Goal: Contribute content

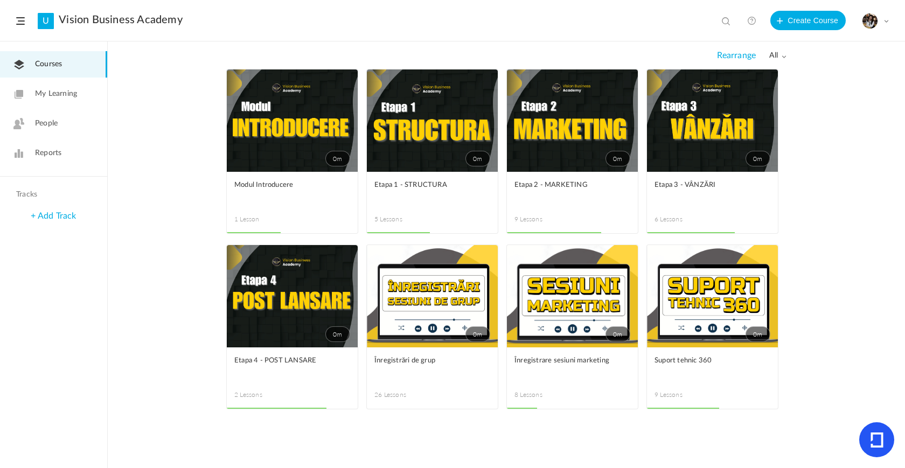
click at [380, 289] on link "0m" at bounding box center [432, 296] width 131 height 102
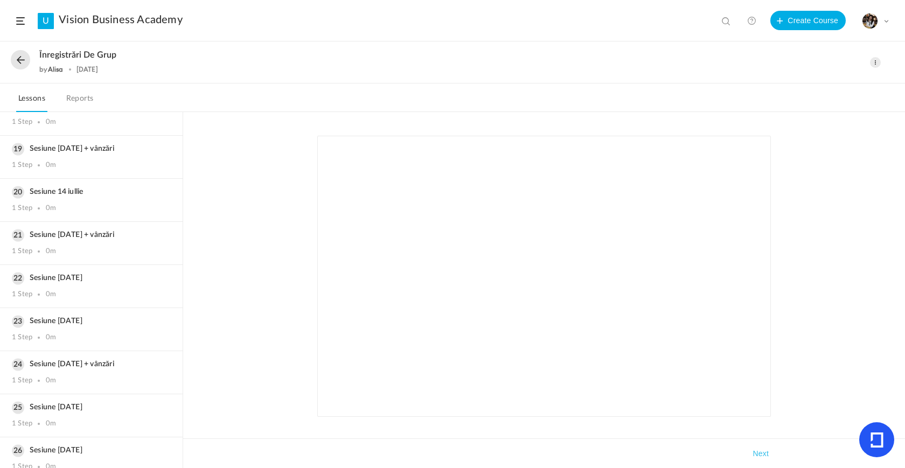
scroll to position [792, 0]
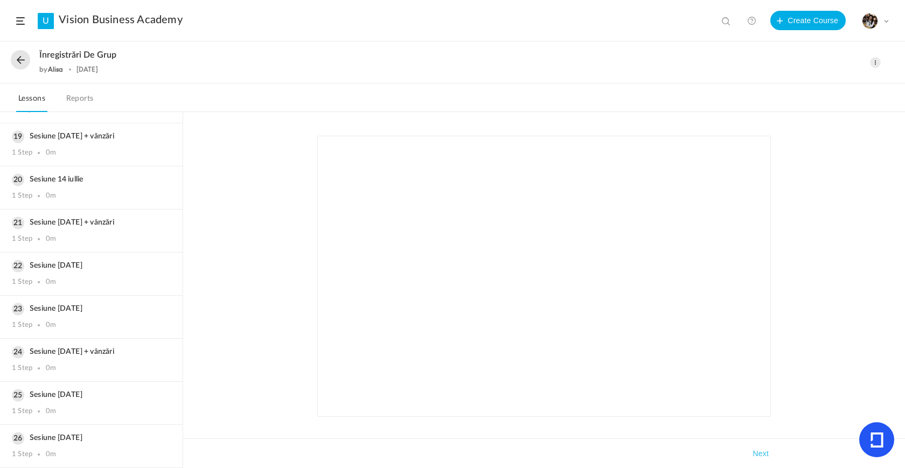
click at [17, 52] on button at bounding box center [20, 59] width 19 height 19
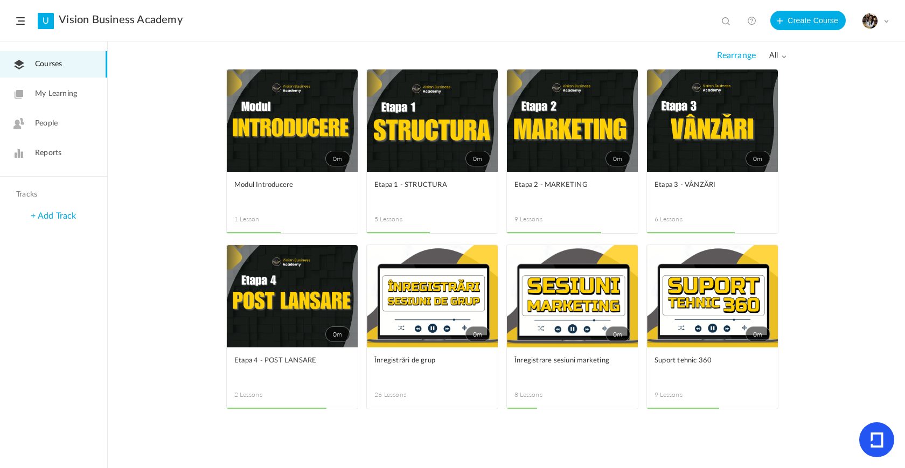
click at [0, 0] on span at bounding box center [0, 0] width 0 height 0
click at [0, 0] on link "Edit" at bounding box center [0, 0] width 0 height 0
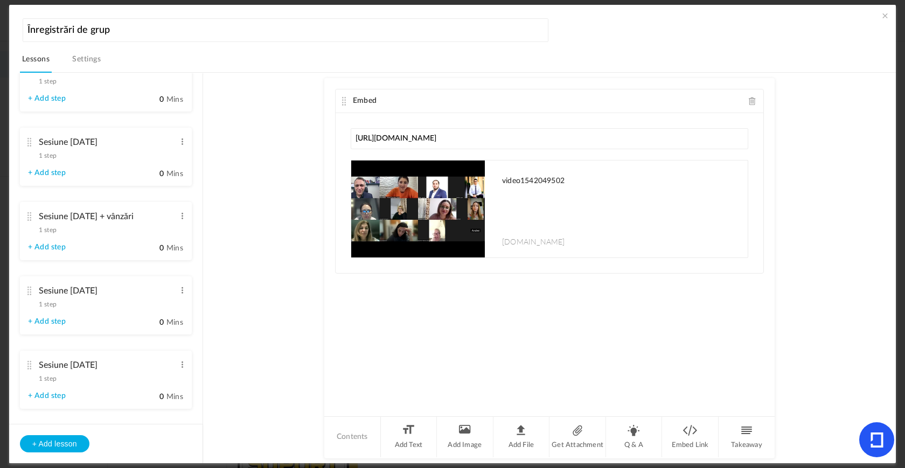
scroll to position [1667, 0]
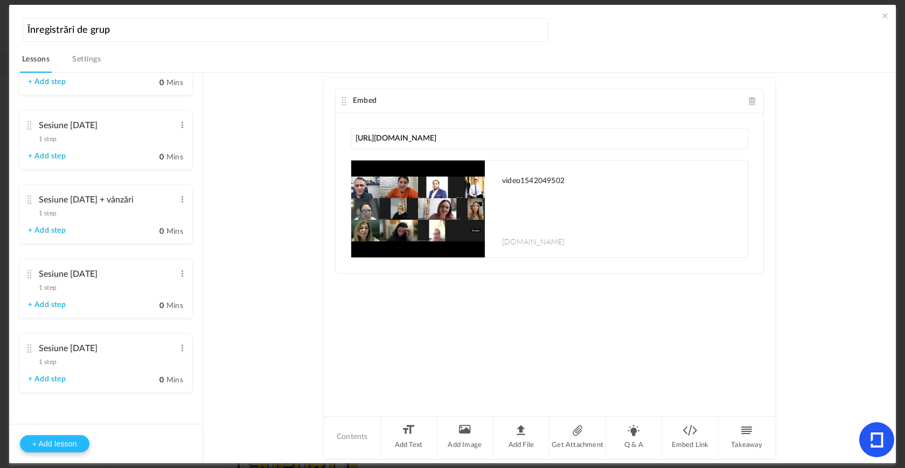
click at [46, 441] on button "+ Add lesson" at bounding box center [54, 443] width 69 height 17
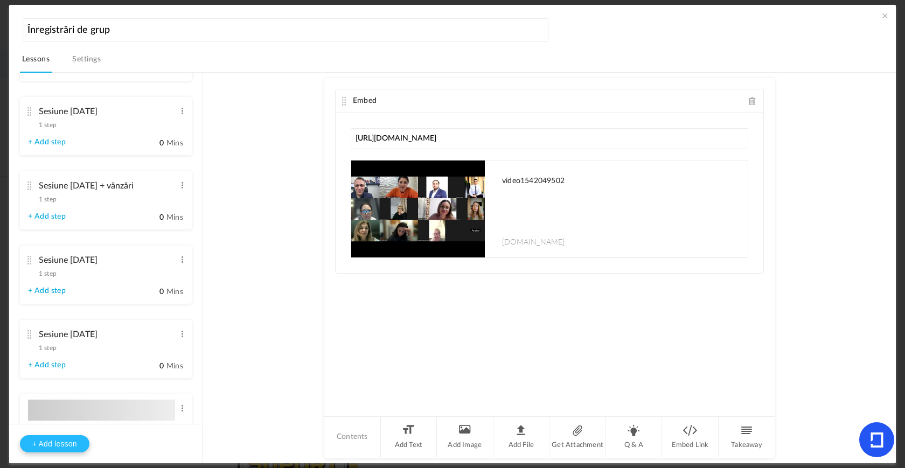
type input "Lesson 27"
type input "0"
type input "Step 1"
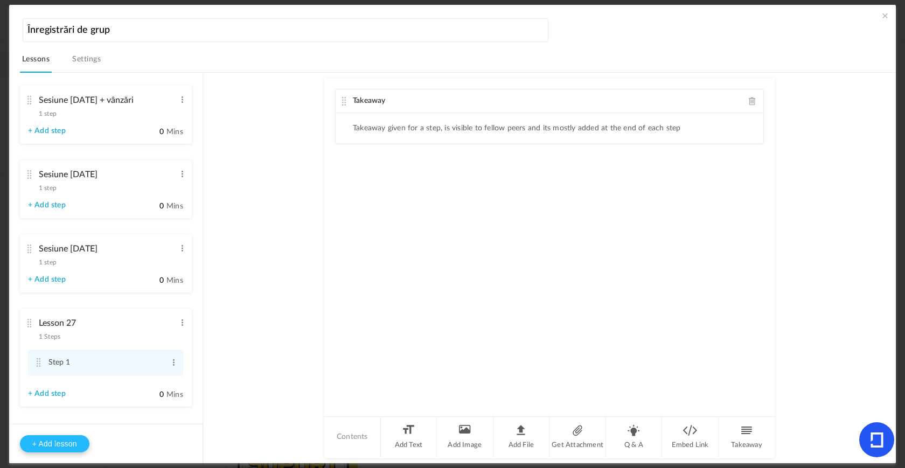
scroll to position [1742, 0]
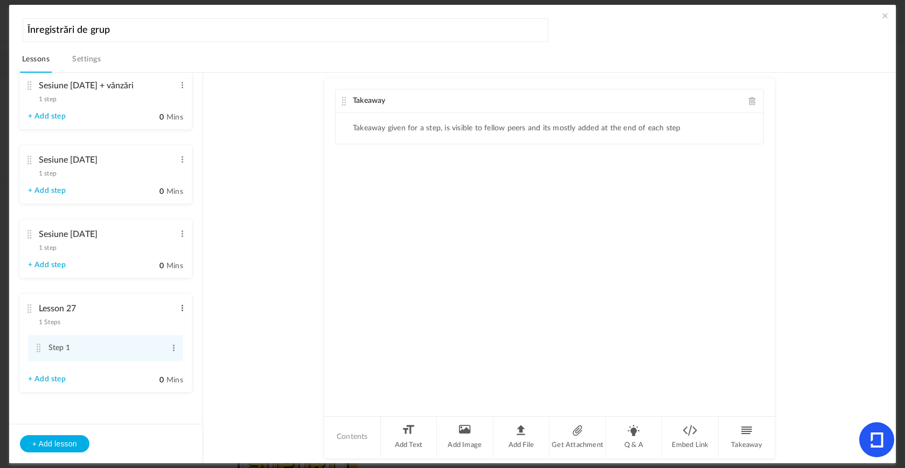
click at [178, 308] on span at bounding box center [182, 308] width 8 height 11
click at [170, 320] on link "Edit" at bounding box center [165, 325] width 42 height 13
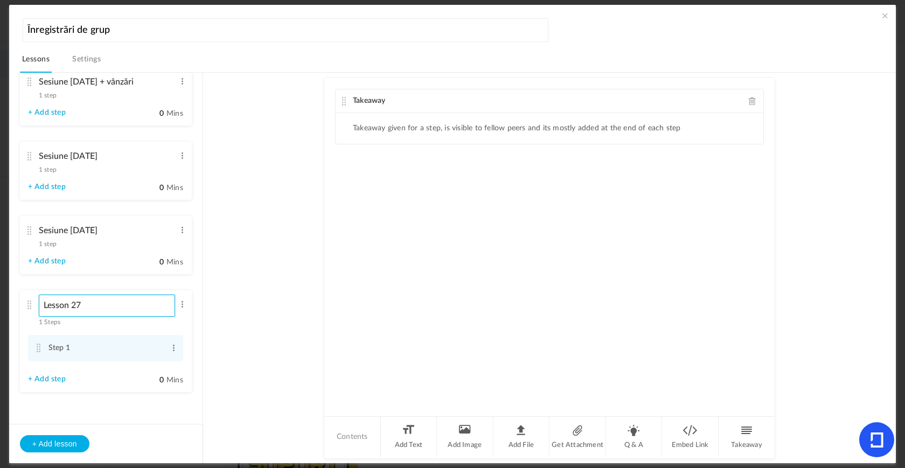
click at [127, 309] on input "Lesson 27" at bounding box center [107, 306] width 137 height 22
click at [47, 310] on input "sesiune" at bounding box center [107, 306] width 137 height 22
click at [117, 307] on input "Sesiune" at bounding box center [107, 306] width 137 height 22
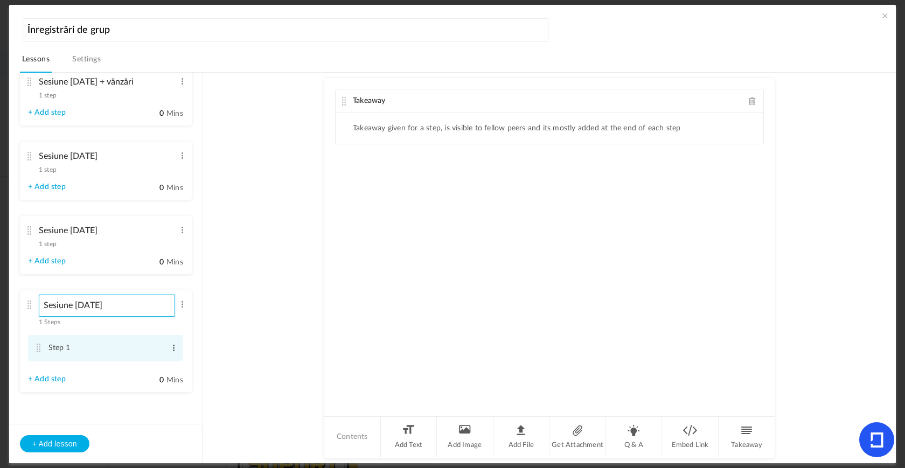
type input "Sesiune [DATE]"
click at [170, 351] on span at bounding box center [174, 348] width 8 height 11
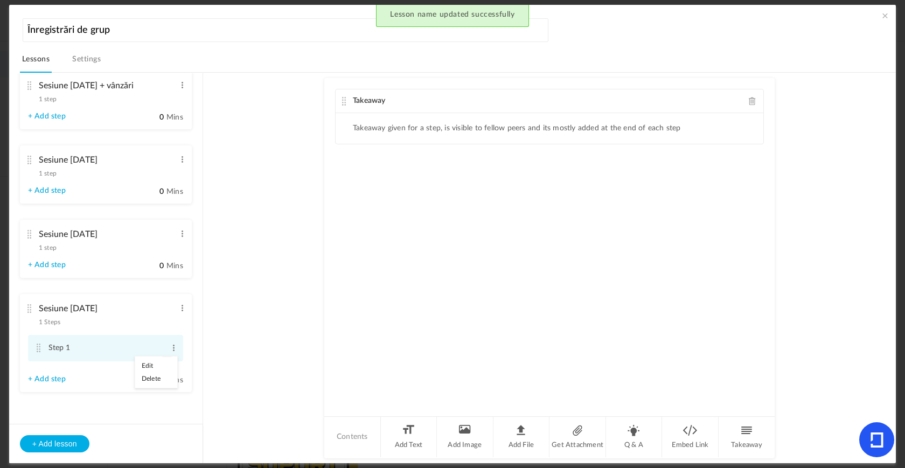
click at [167, 367] on link "Edit" at bounding box center [156, 365] width 42 height 13
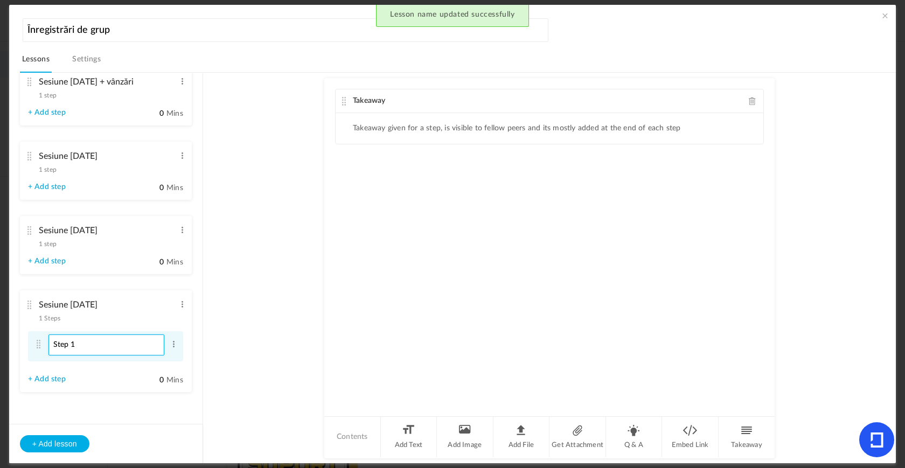
click at [148, 343] on input "Step 1" at bounding box center [106, 344] width 116 height 21
click at [146, 347] on input "Step 1" at bounding box center [106, 344] width 116 height 21
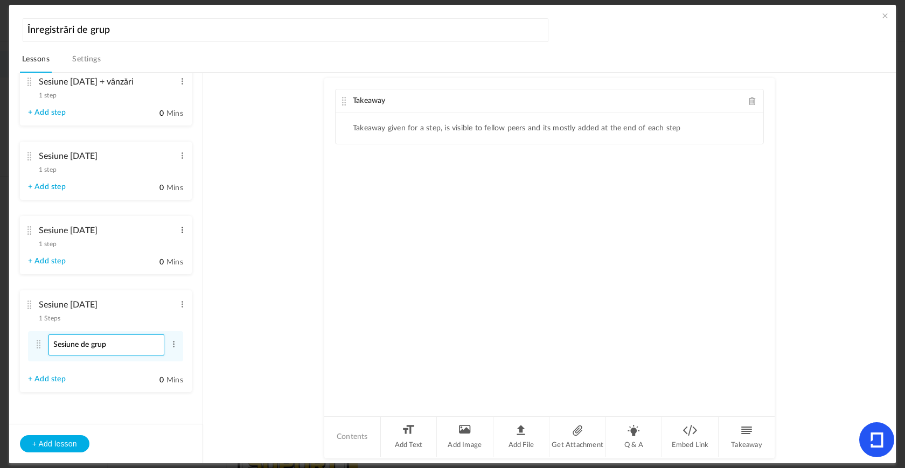
type input "Sesiune de grup"
click at [180, 235] on span at bounding box center [182, 230] width 8 height 11
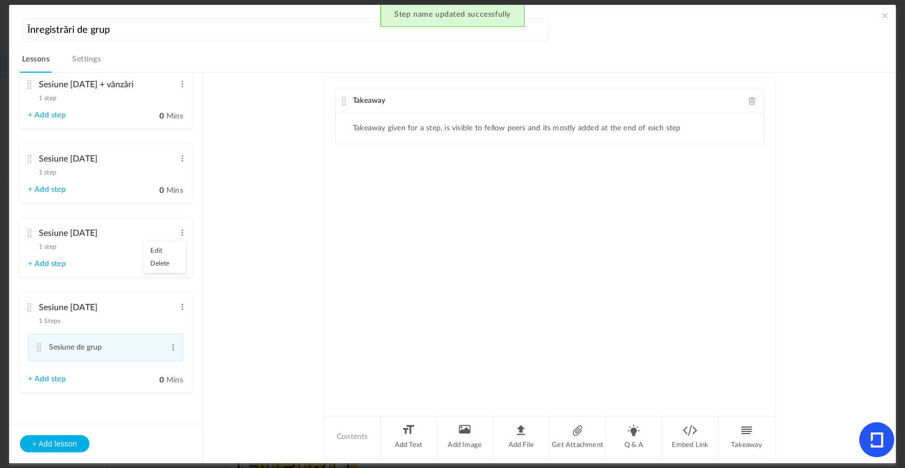
click at [56, 249] on span "1 step" at bounding box center [48, 246] width 18 height 6
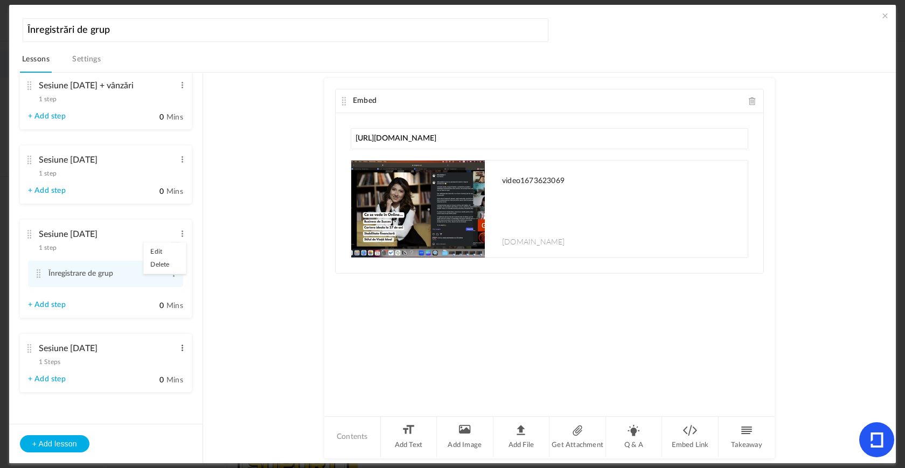
click at [178, 348] on span at bounding box center [182, 348] width 8 height 11
click at [74, 370] on li "Sesiune [DATE] 1 Steps Edit Delete Sesiune de grup Edit Delete + Add step" at bounding box center [106, 363] width 172 height 58
click at [55, 366] on div "Sesiune [DATE] 1 Steps Edit Delete" at bounding box center [102, 352] width 148 height 29
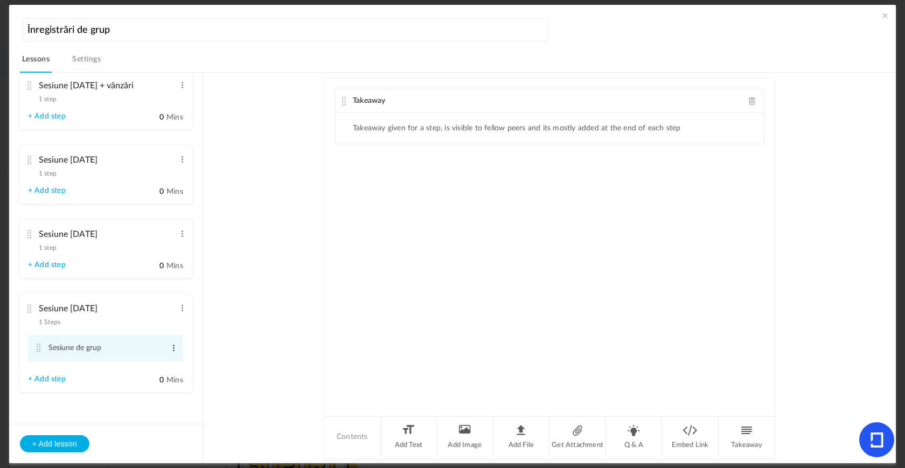
click at [172, 350] on span at bounding box center [174, 348] width 8 height 11
click at [163, 364] on link "Edit" at bounding box center [156, 365] width 42 height 13
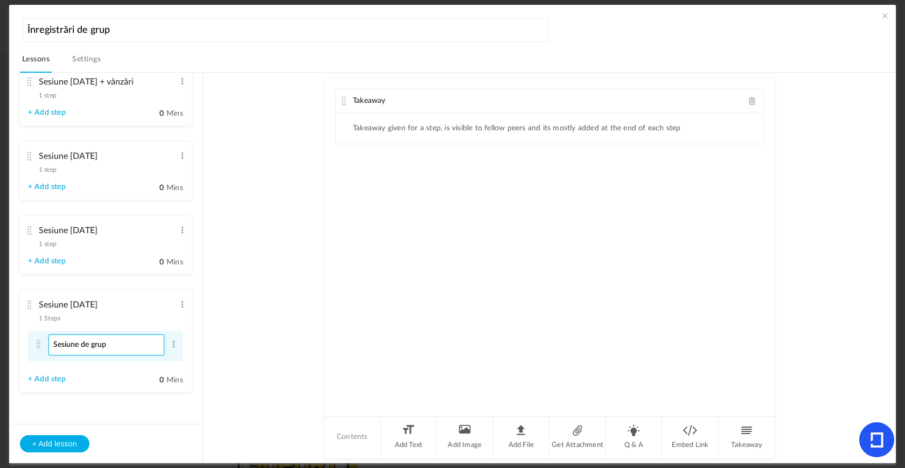
click at [128, 349] on input "Sesiune de grup" at bounding box center [106, 344] width 116 height 21
type input "I"
type input "}"
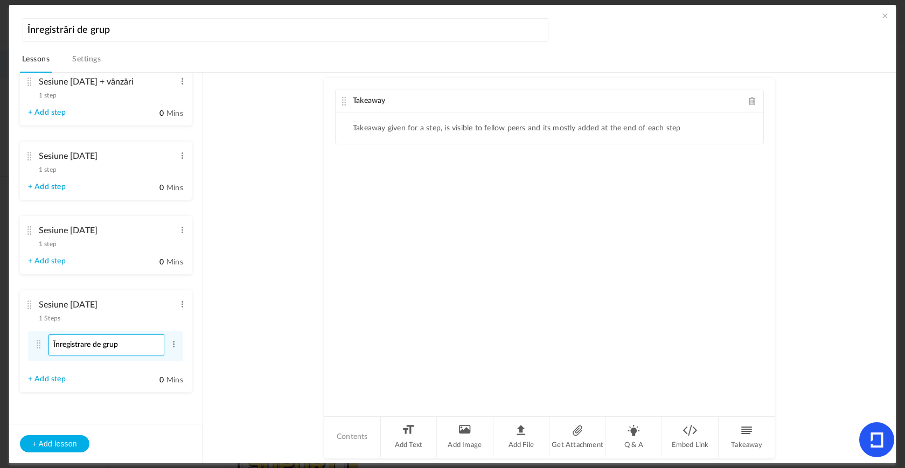
type input "Înregistrare de grup"
click at [749, 97] on span at bounding box center [753, 101] width 8 height 8
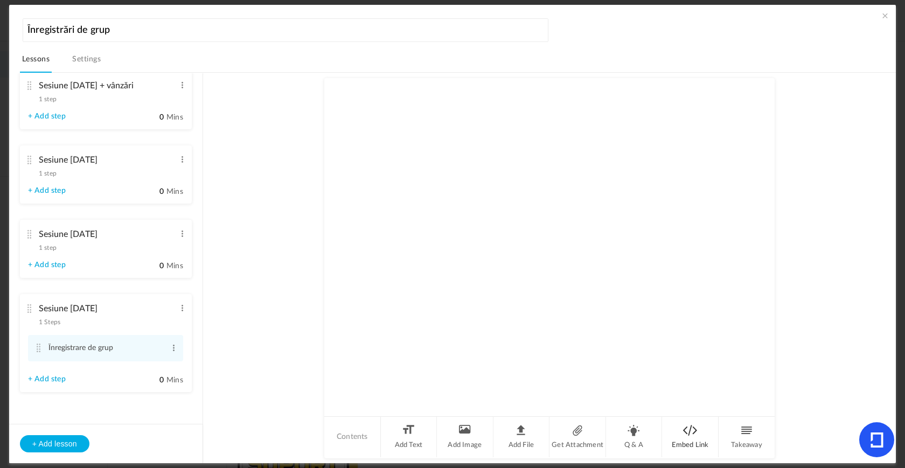
click at [689, 432] on li "Embed Link" at bounding box center [690, 437] width 57 height 40
type input "[URL][DOMAIN_NAME]"
click at [624, 283] on div "Embed [URL][DOMAIN_NAME] Fetched" at bounding box center [549, 247] width 450 height 338
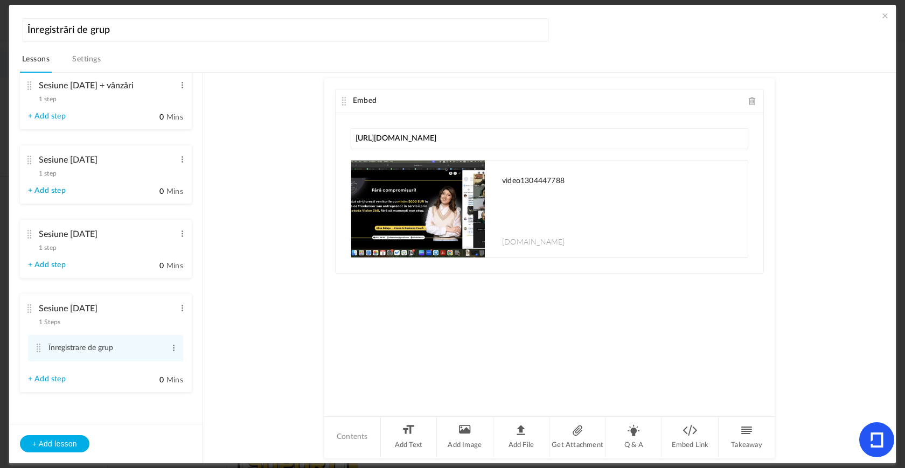
click at [777, 190] on au-course-substep "Embed [URL][DOMAIN_NAME] video1304447788 [DOMAIN_NAME] Sorry! The content that …" at bounding box center [549, 269] width 667 height 392
click at [729, 278] on div "Embed [URL][DOMAIN_NAME] video1304447788 [DOMAIN_NAME] Sorry! The content that …" at bounding box center [549, 247] width 450 height 338
click at [884, 16] on span at bounding box center [884, 15] width 11 height 11
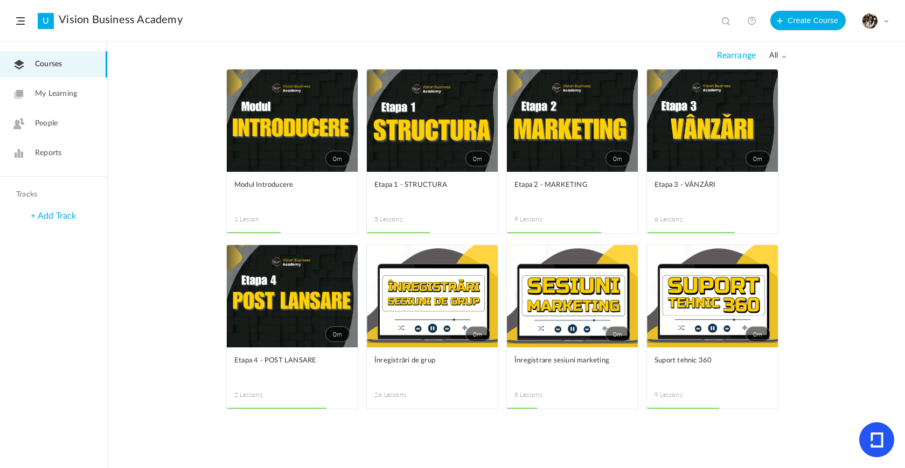
click at [446, 300] on link "0m" at bounding box center [432, 296] width 131 height 102
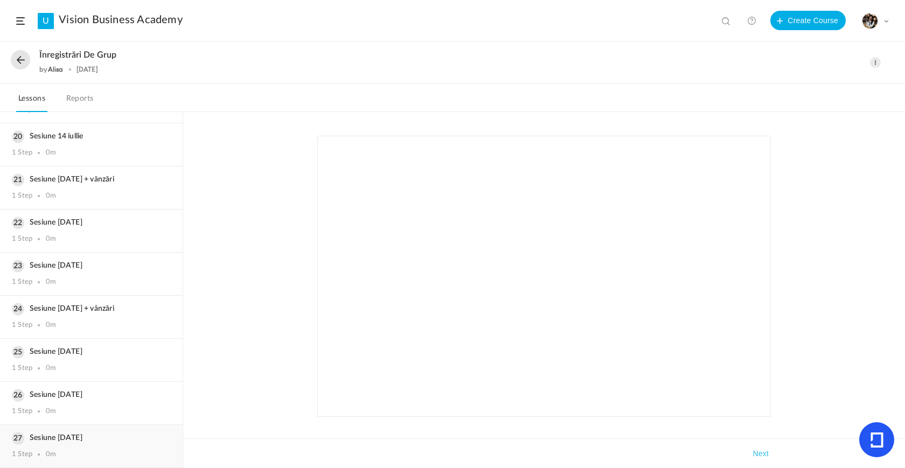
click at [90, 435] on h3 "Sesiune [DATE]" at bounding box center [91, 438] width 159 height 9
